Goal: Task Accomplishment & Management: Manage account settings

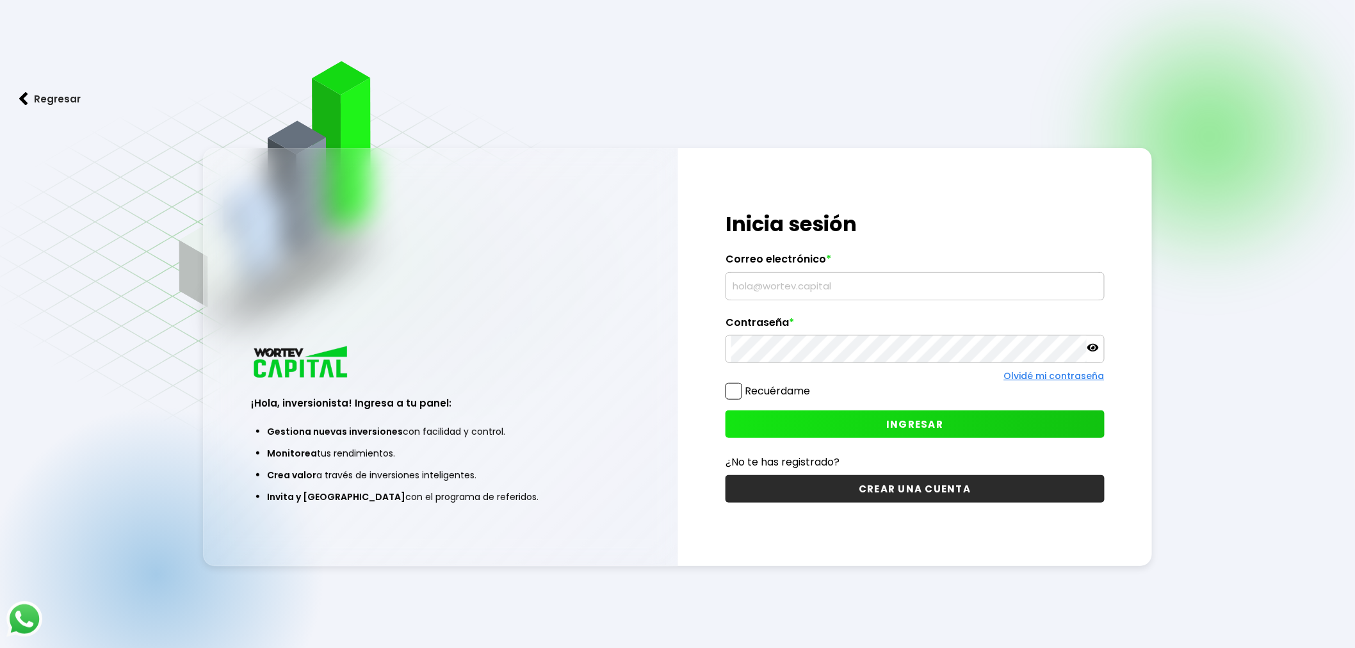
type input "[EMAIL_ADDRESS][DOMAIN_NAME]"
click at [900, 423] on span "INGRESAR" at bounding box center [914, 424] width 57 height 13
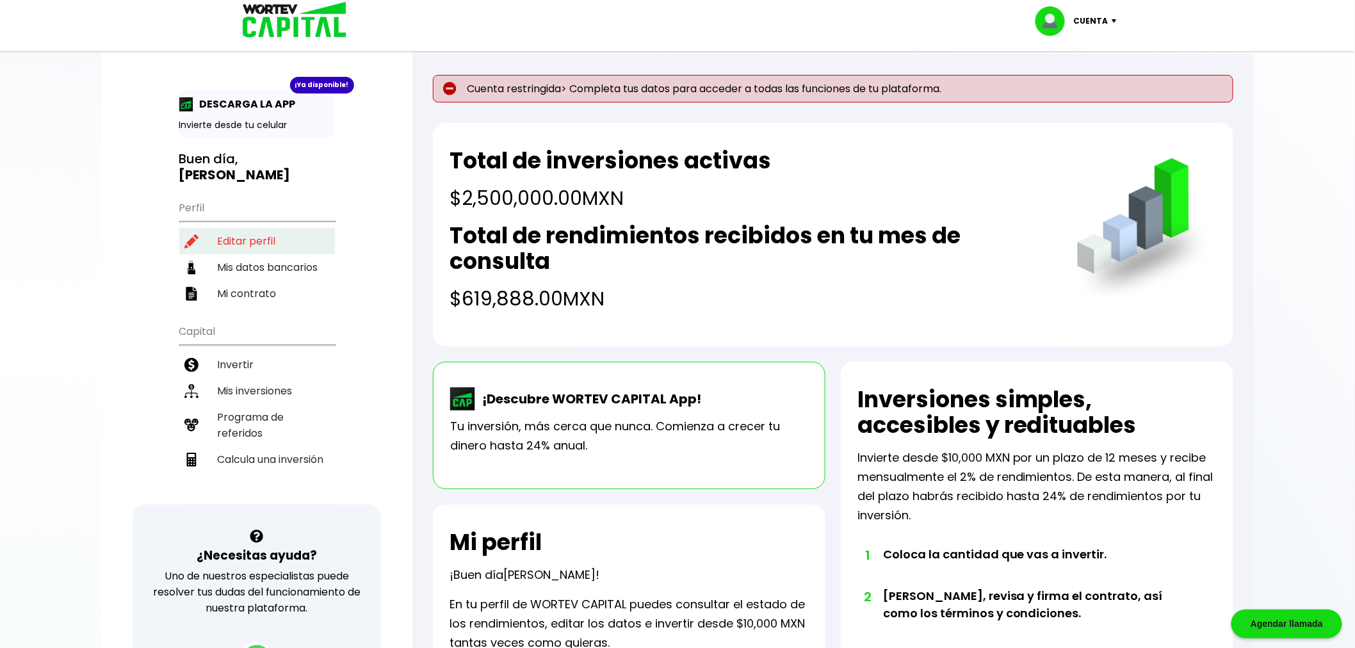
click at [244, 228] on li "Editar perfil" at bounding box center [257, 241] width 156 height 26
select select "Mujer"
select select "Licenciatura"
select select "MX"
select select "BBVA Bancomer"
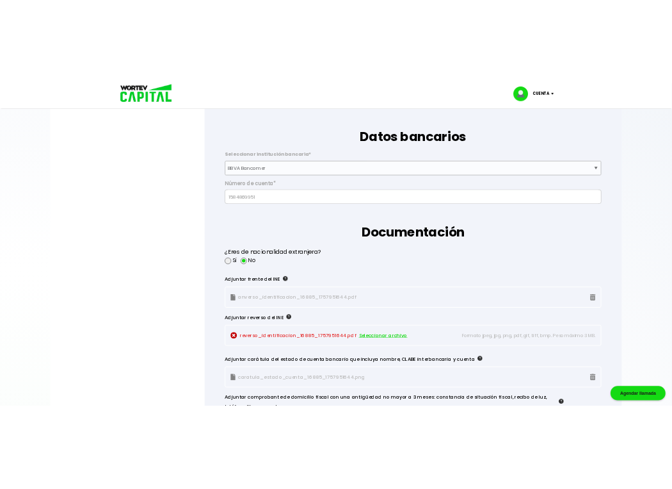
scroll to position [854, 0]
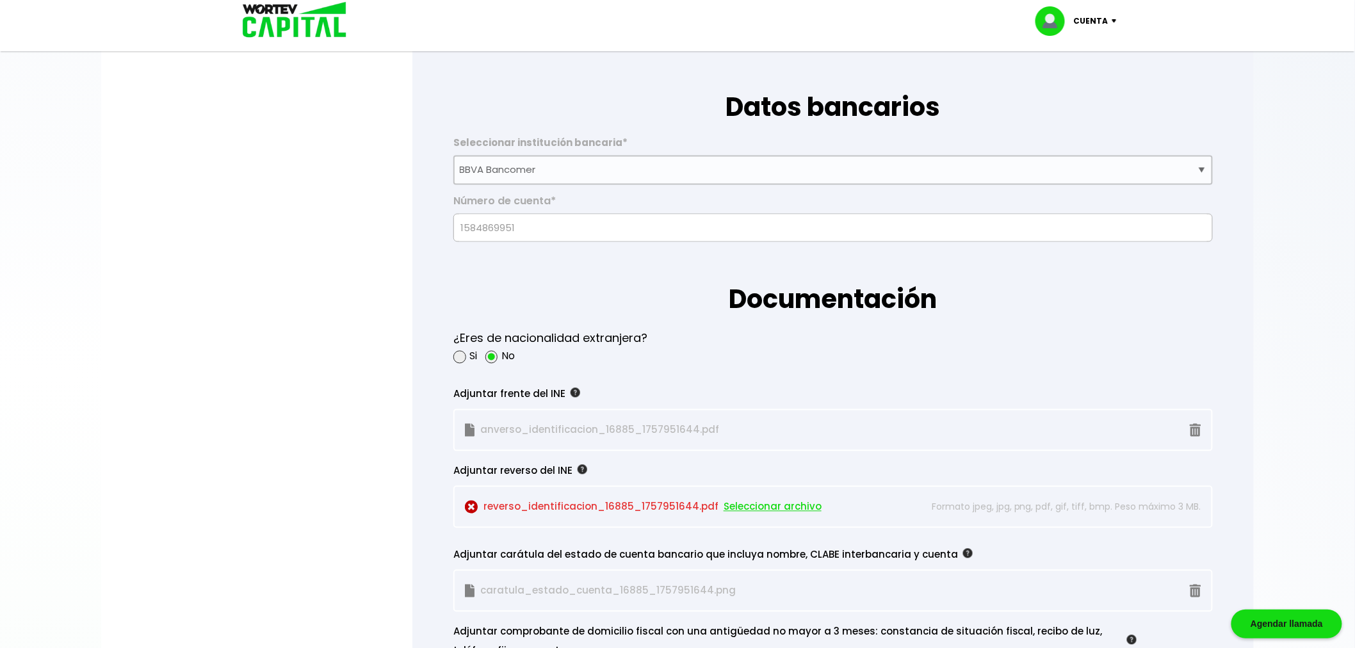
click at [750, 503] on span "Seleccionar archivo" at bounding box center [773, 507] width 98 height 19
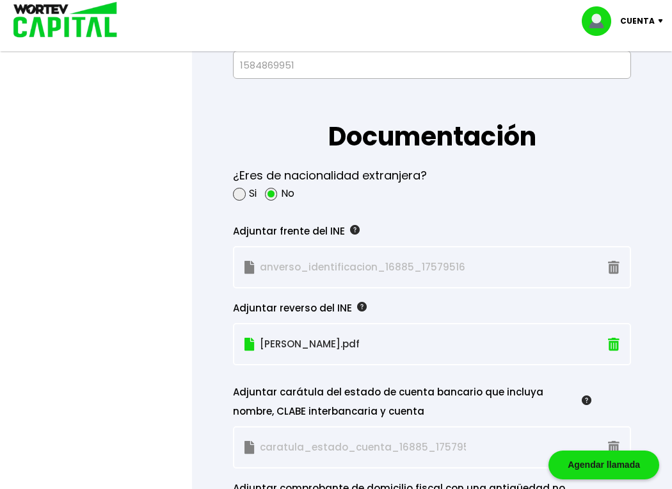
scroll to position [1138, 0]
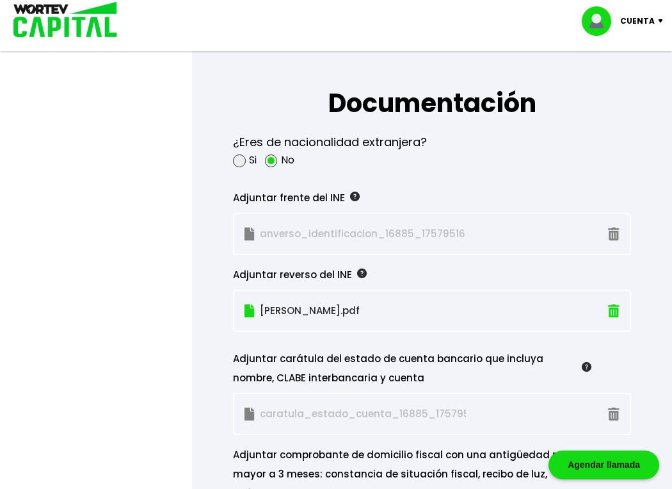
click at [266, 307] on p "[PERSON_NAME].pdf" at bounding box center [402, 310] width 314 height 19
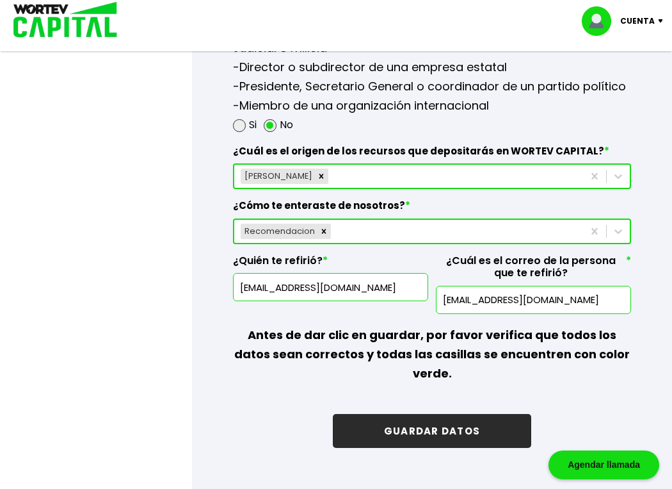
scroll to position [1992, 0]
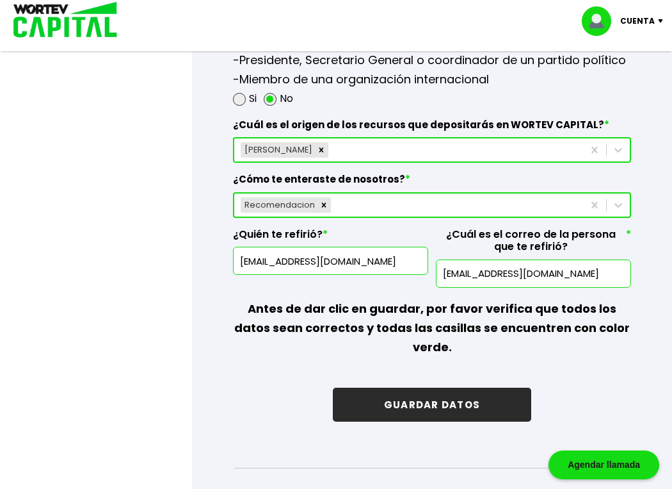
click at [419, 387] on button "GUARDAR DATOS" at bounding box center [432, 404] width 199 height 34
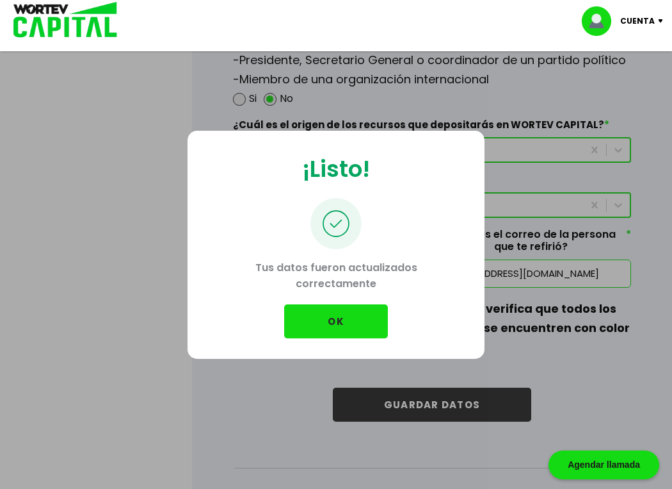
click at [317, 317] on button "OK" at bounding box center [336, 321] width 104 height 34
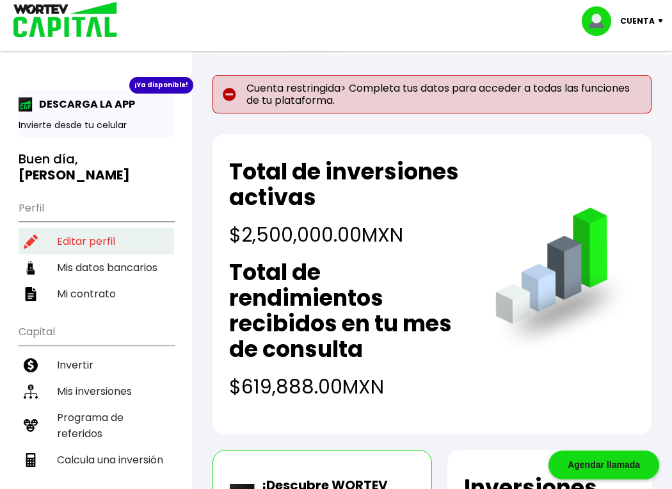
click at [69, 228] on li "Editar perfil" at bounding box center [97, 241] width 156 height 26
select select "Mujer"
select select "Licenciatura"
select select "MX"
select select "BBVA Bancomer"
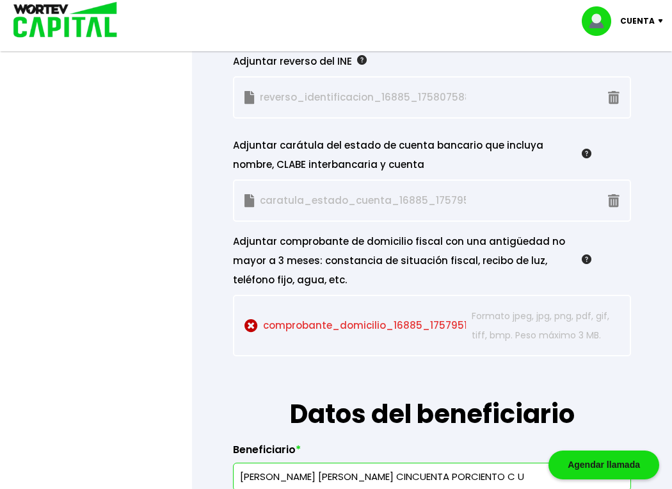
scroll to position [1352, 0]
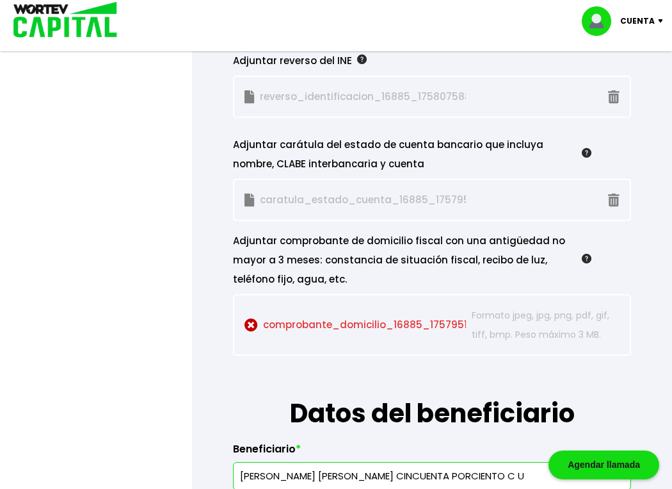
click at [291, 320] on p "comprobante_domicilio_16885_1757951644.pdf Seleccionar archivo" at bounding box center [356, 324] width 222 height 38
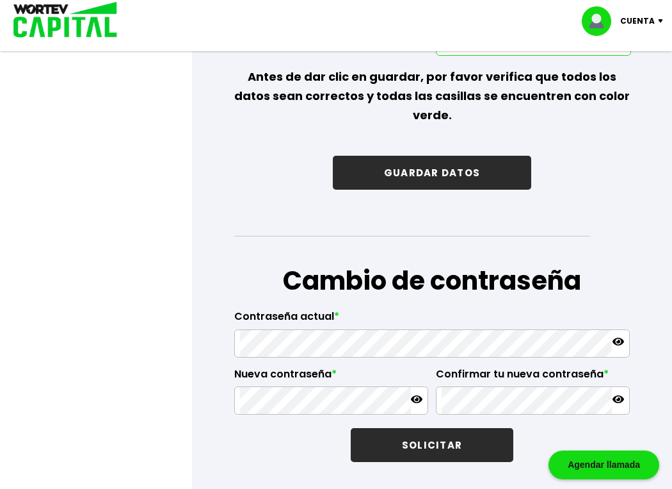
scroll to position [2205, 0]
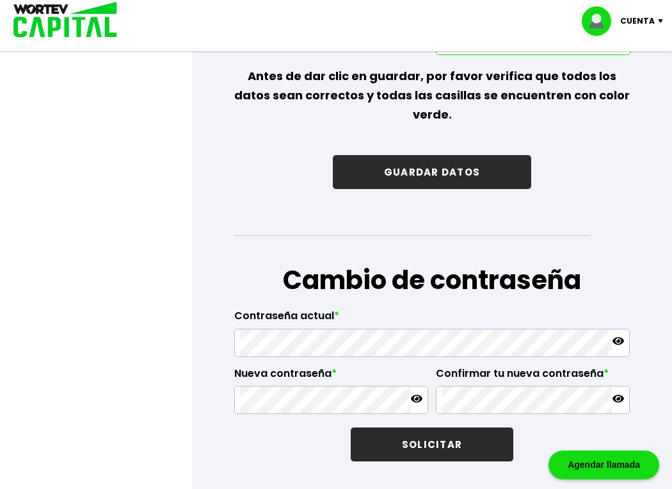
click at [444, 155] on button "GUARDAR DATOS" at bounding box center [432, 172] width 199 height 34
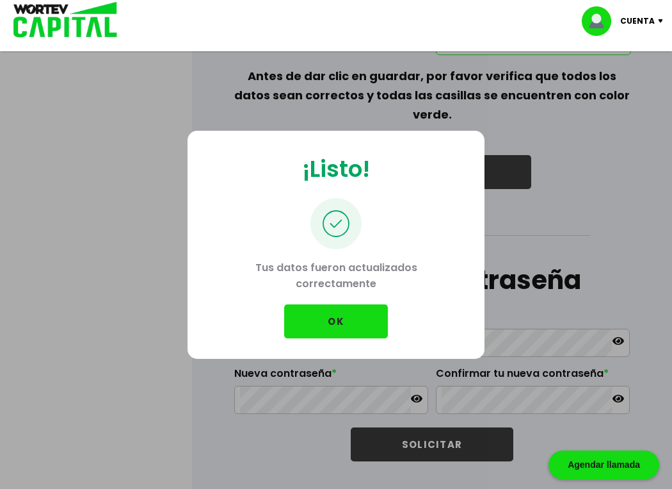
click at [325, 315] on button "OK" at bounding box center [336, 321] width 104 height 34
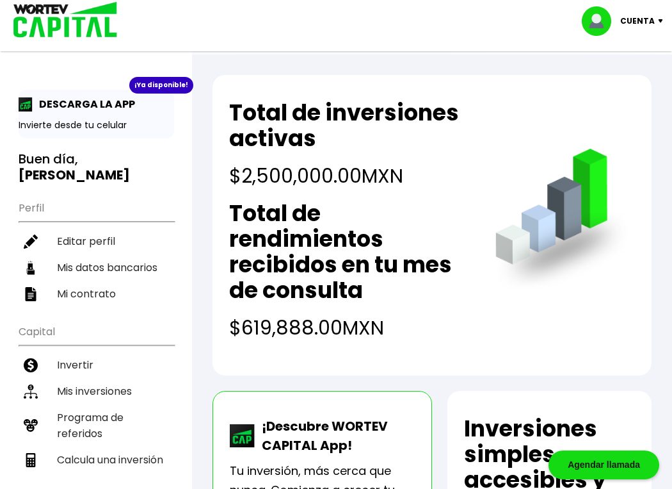
click at [645, 15] on p "Cuenta" at bounding box center [637, 21] width 35 height 19
click at [619, 83] on li "Cerrar sesión" at bounding box center [624, 85] width 102 height 26
